Goal: Transaction & Acquisition: Purchase product/service

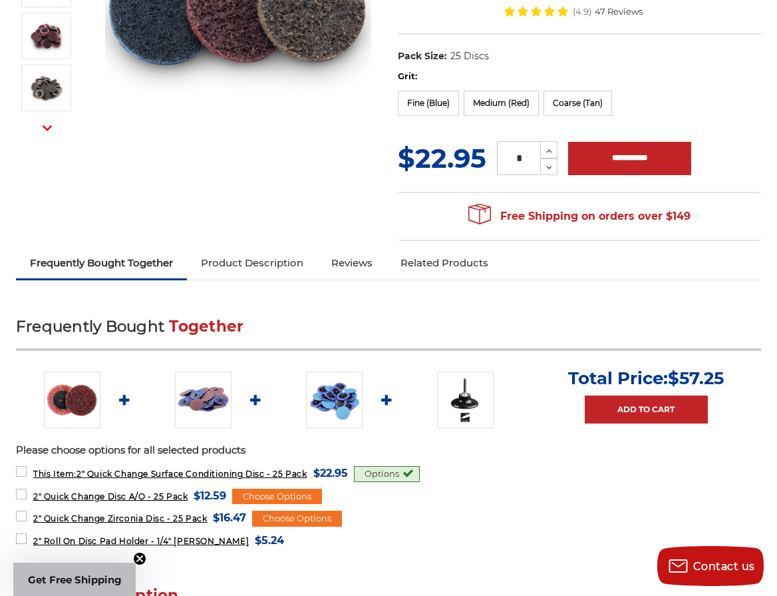
scroll to position [355, 0]
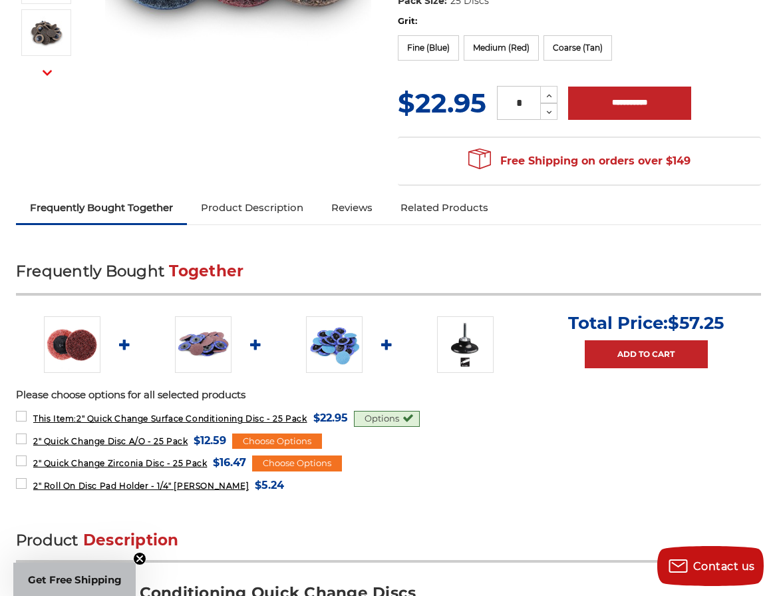
click at [74, 349] on img at bounding box center [72, 344] width 57 height 57
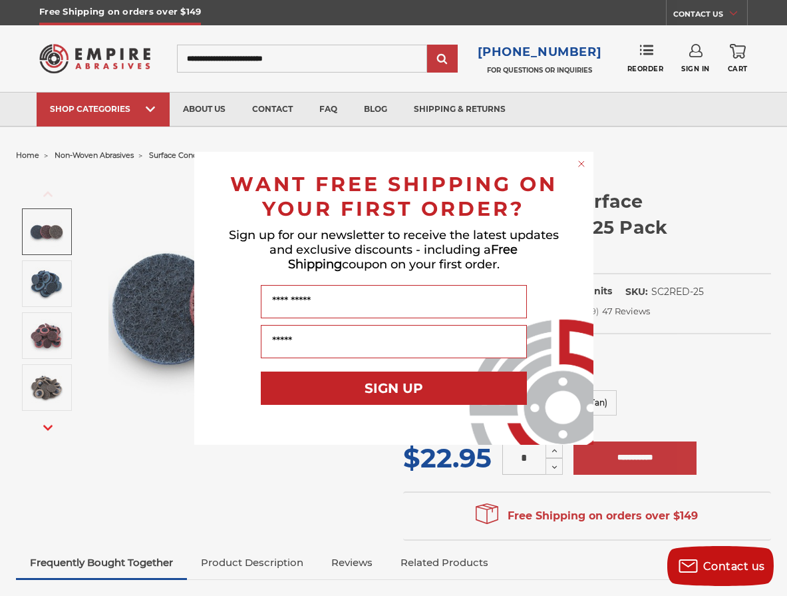
click at [581, 166] on circle "Close dialog" at bounding box center [581, 163] width 13 height 13
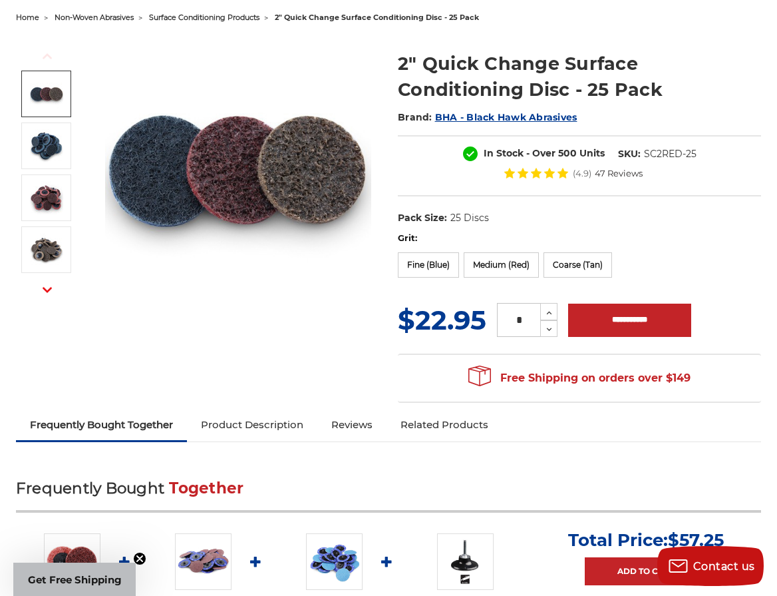
scroll to position [178, 0]
